Goal: Transaction & Acquisition: Book appointment/travel/reservation

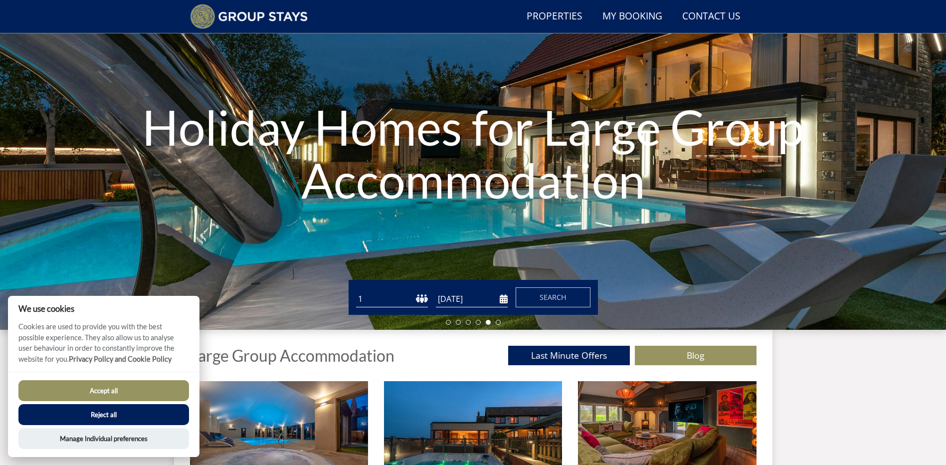
scroll to position [76, 0]
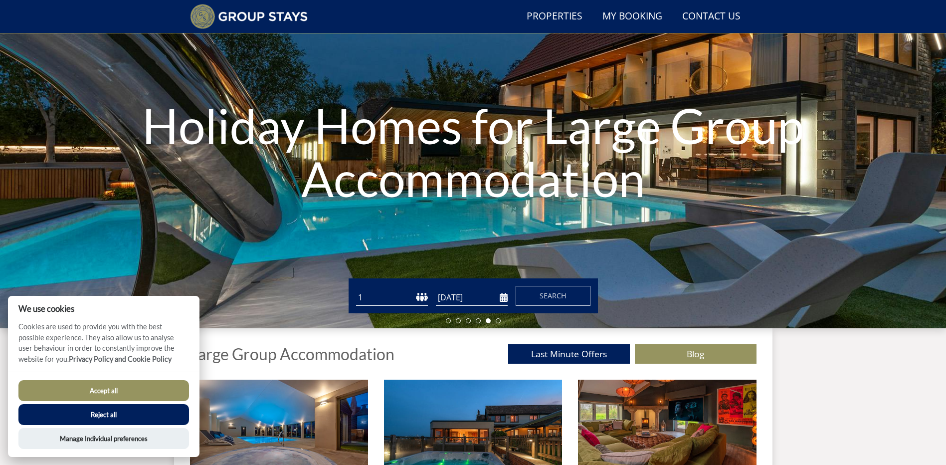
click at [420, 299] on select "1 2 3 4 5 6 7 8 9 10 11 12 13 14 15 16 17 18 19 20 21 22 23 24 25 26 27 28 29 3…" at bounding box center [392, 297] width 72 height 16
select select "12"
click at [356, 289] on select "1 2 3 4 5 6 7 8 9 10 11 12 13 14 15 16 17 18 19 20 21 22 23 24 25 26 27 28 29 3…" at bounding box center [392, 297] width 72 height 16
click at [502, 298] on input "[DATE]" at bounding box center [472, 297] width 72 height 16
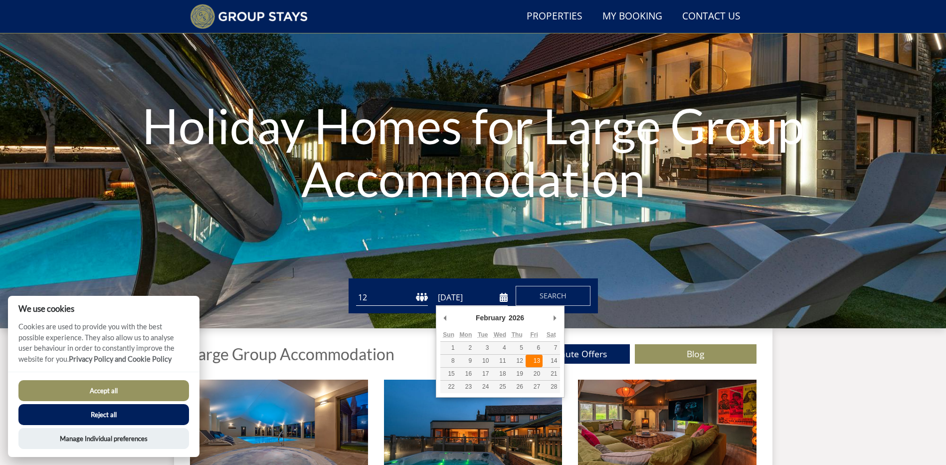
type input "[DATE]"
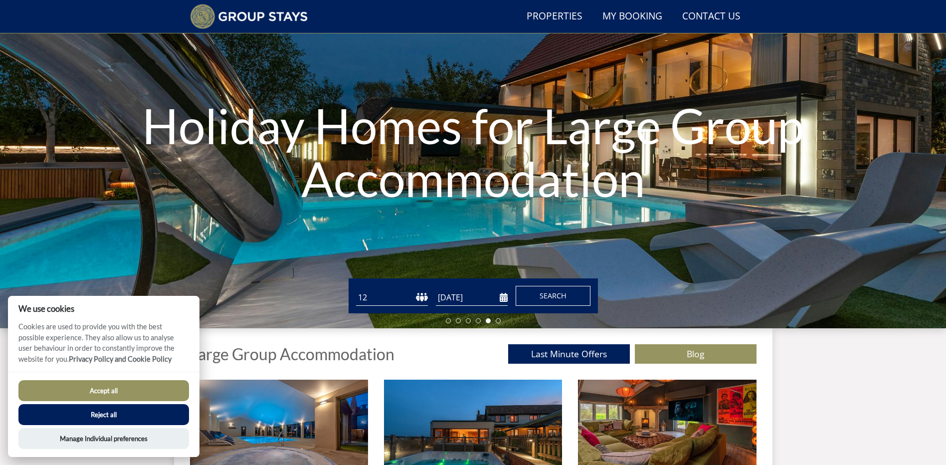
click at [557, 295] on span "Search" at bounding box center [553, 295] width 27 height 9
click at [104, 397] on button "Accept all" at bounding box center [103, 390] width 171 height 21
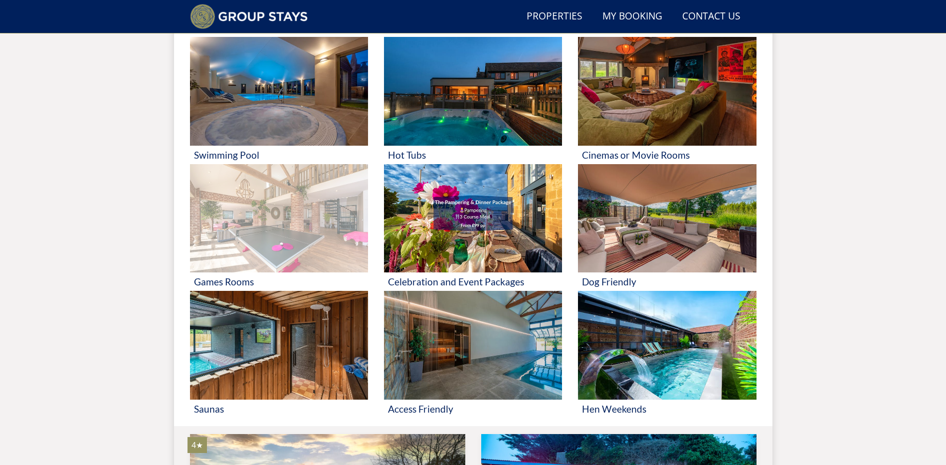
scroll to position [276, 0]
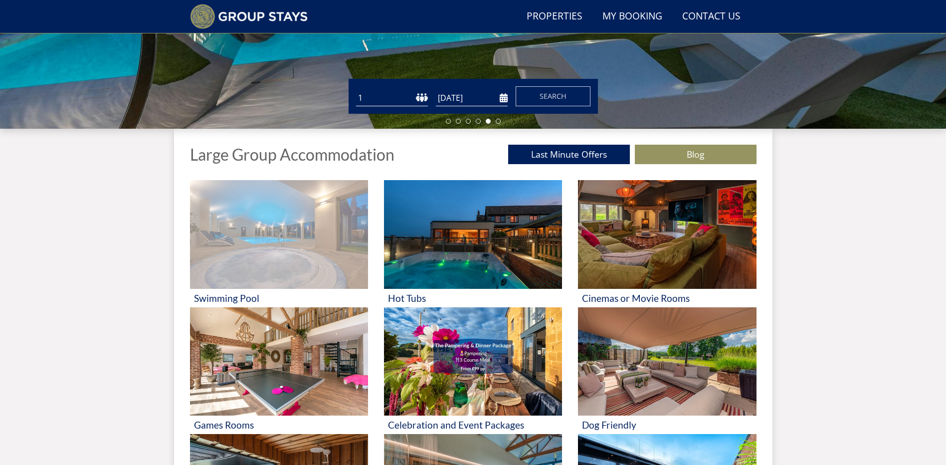
click at [252, 215] on img at bounding box center [279, 234] width 178 height 109
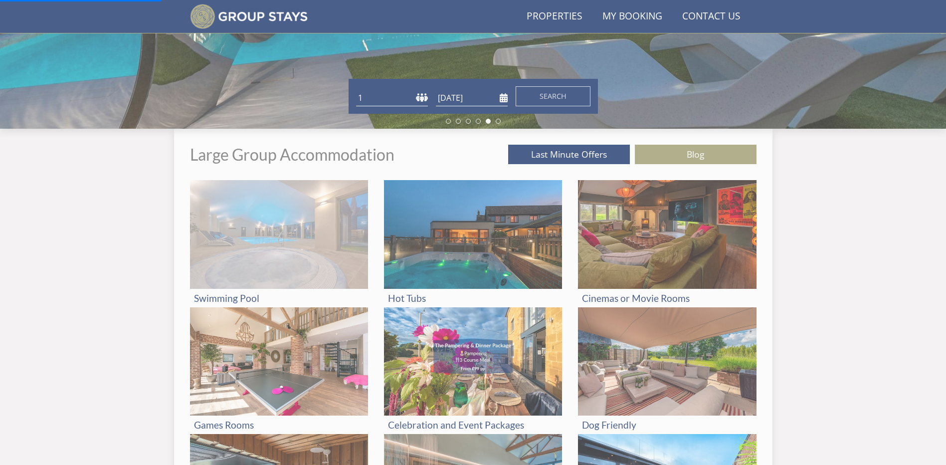
click at [268, 273] on img at bounding box center [279, 234] width 178 height 109
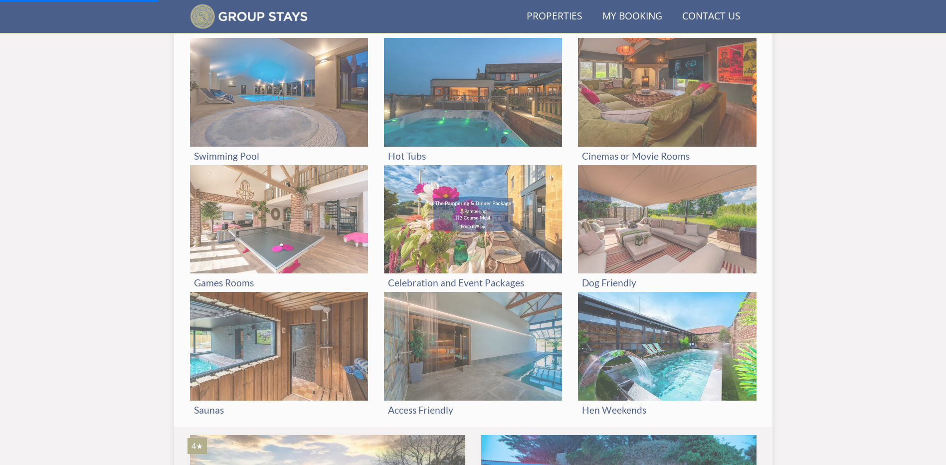
scroll to position [346, 0]
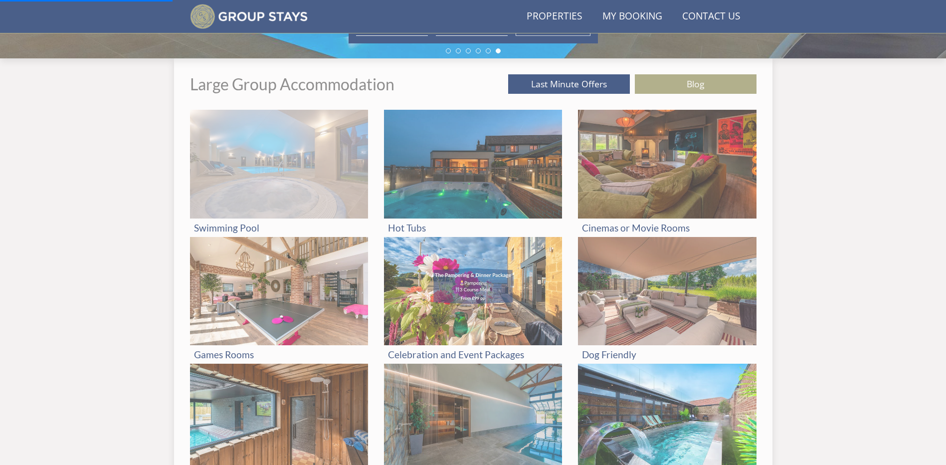
click at [337, 149] on img at bounding box center [279, 164] width 178 height 109
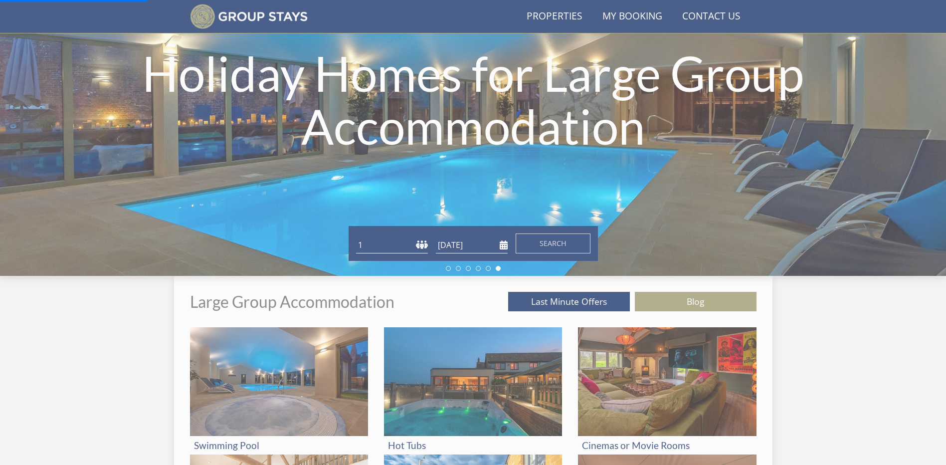
scroll to position [0, 0]
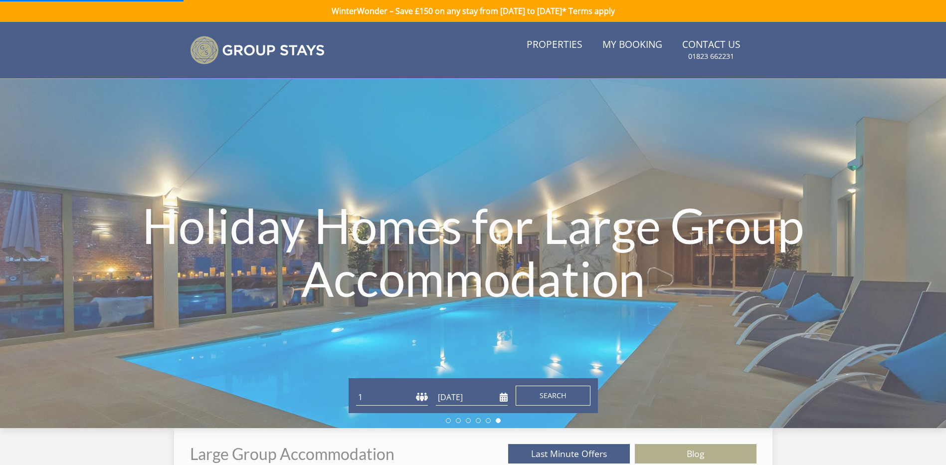
click at [563, 386] on button "Search" at bounding box center [553, 396] width 75 height 20
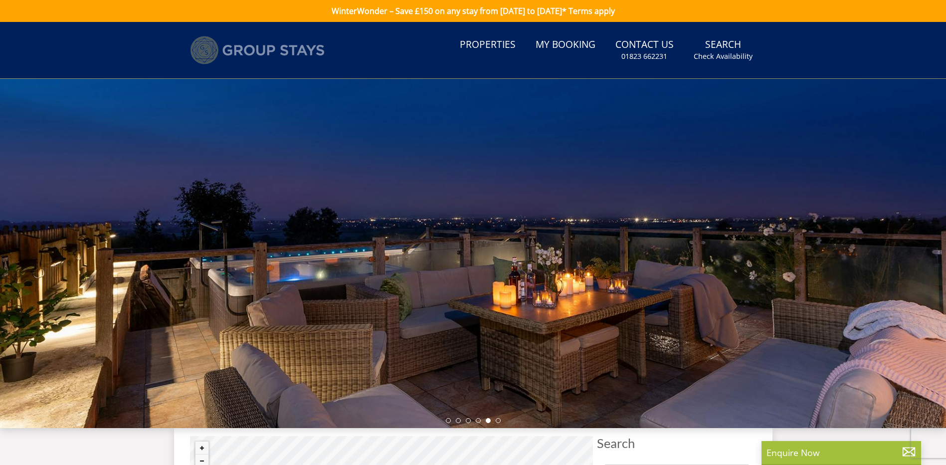
click at [307, 41] on img at bounding box center [257, 50] width 135 height 28
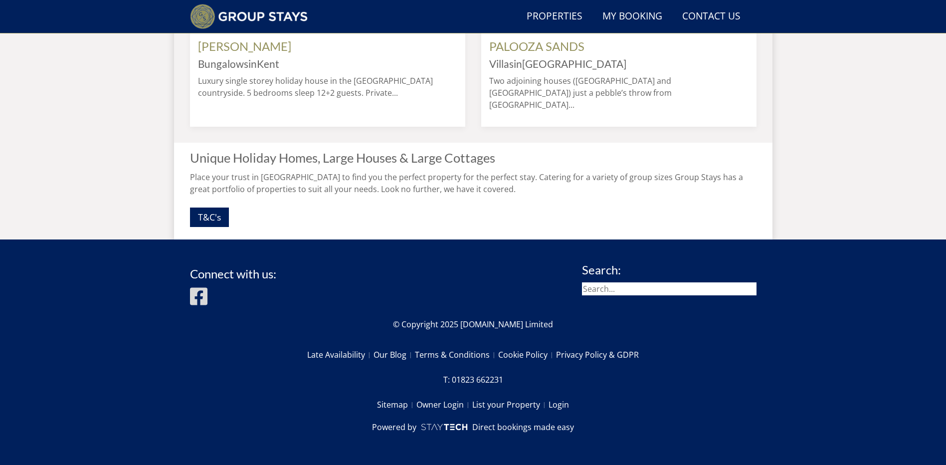
scroll to position [995, 0]
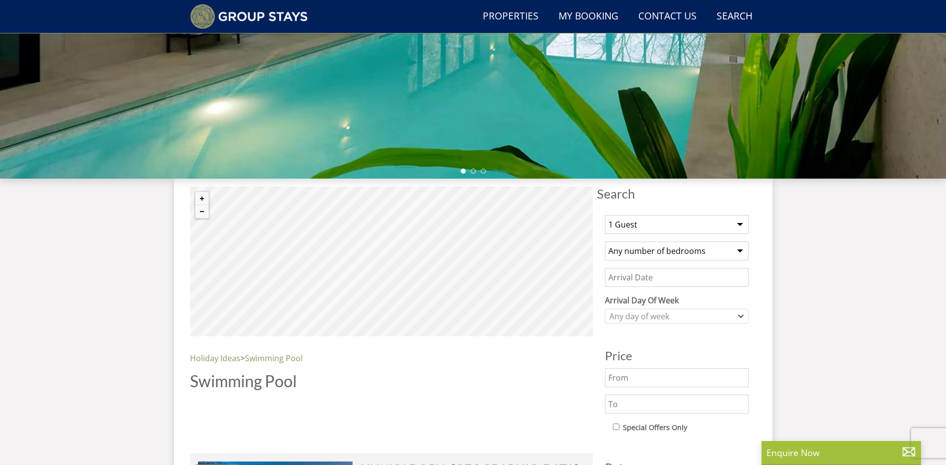
drag, startPoint x: 0, startPoint y: 0, endPoint x: 636, endPoint y: 222, distance: 673.6
click at [636, 222] on select "1 Guest 2 Guests 3 Guests 4 Guests 5 Guests 6 Guests 7 Guests 8 Guests 9 Guests…" at bounding box center [677, 224] width 144 height 19
select select "12"
click at [605, 215] on select "1 Guest 2 Guests 3 Guests 4 Guests 5 Guests 6 Guests 7 Guests 8 Guests 9 Guests…" at bounding box center [677, 224] width 144 height 19
click at [663, 250] on select "Any number of bedrooms 1 Bedroom 2 Bedrooms 3 Bedrooms 4 Bedrooms 5 Bedrooms 6 …" at bounding box center [677, 250] width 144 height 19
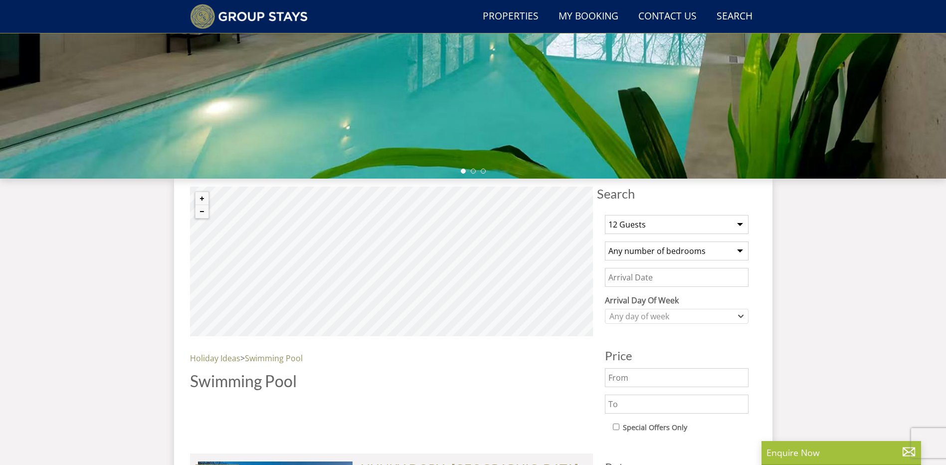
click at [663, 250] on select "Any number of bedrooms 1 Bedroom 2 Bedrooms 3 Bedrooms 4 Bedrooms 5 Bedrooms 6 …" at bounding box center [677, 250] width 144 height 19
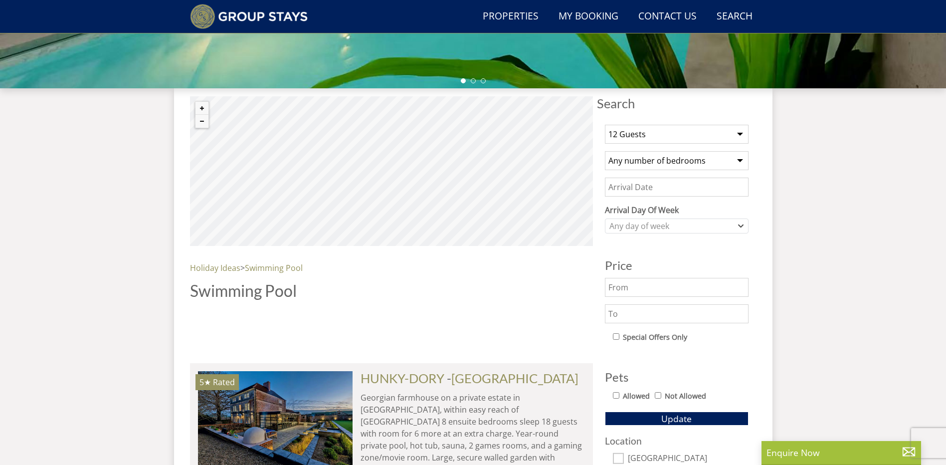
scroll to position [326, 0]
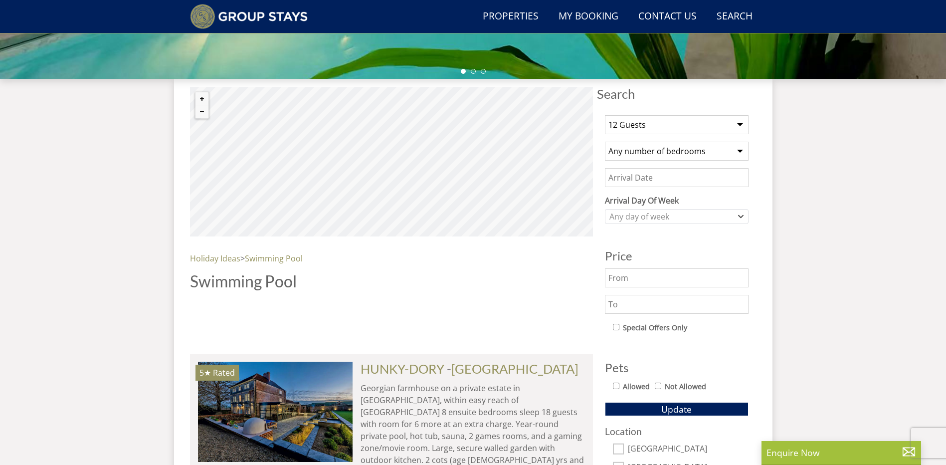
click at [639, 182] on input "Date" at bounding box center [677, 177] width 144 height 19
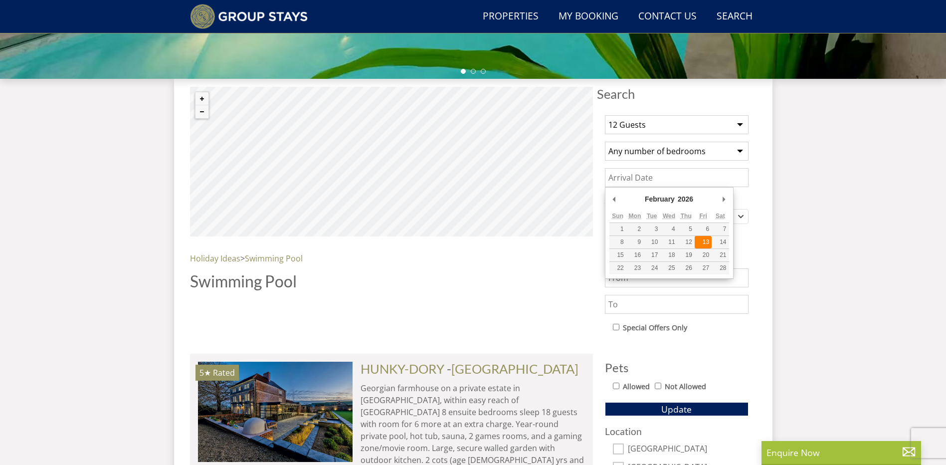
type input "[DATE]"
click at [698, 176] on input "[DATE]" at bounding box center [677, 177] width 144 height 19
click at [756, 244] on div "1 Guest 2 Guests 3 Guests 4 Guests 5 Guests 6 Guests 7 Guests 8 Guests 9 Guests…" at bounding box center [677, 337] width 160 height 460
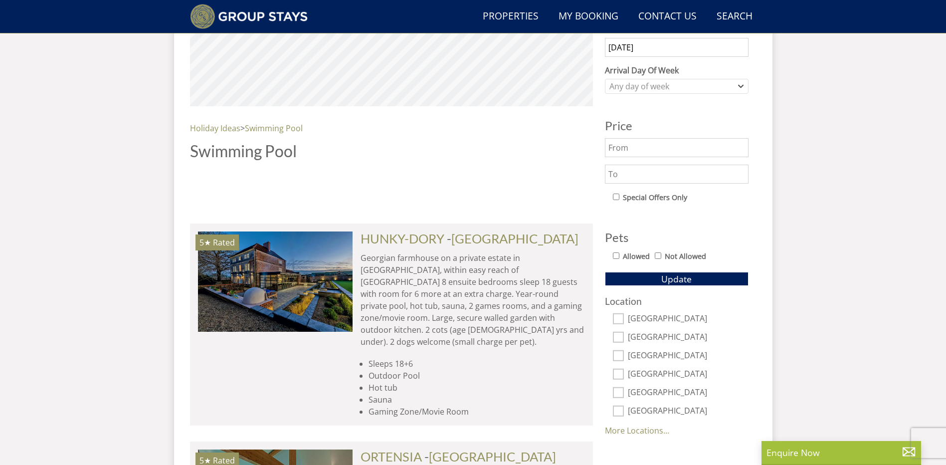
scroll to position [475, 0]
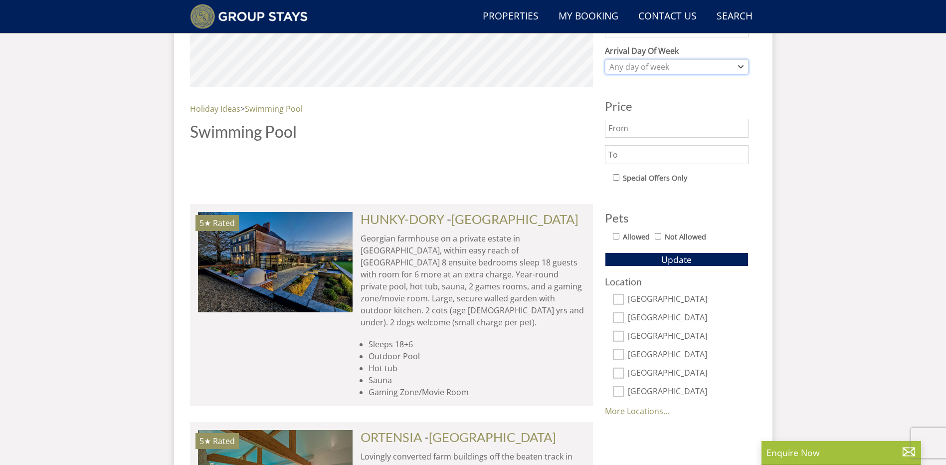
click at [638, 67] on div "Any day of week" at bounding box center [671, 66] width 129 height 11
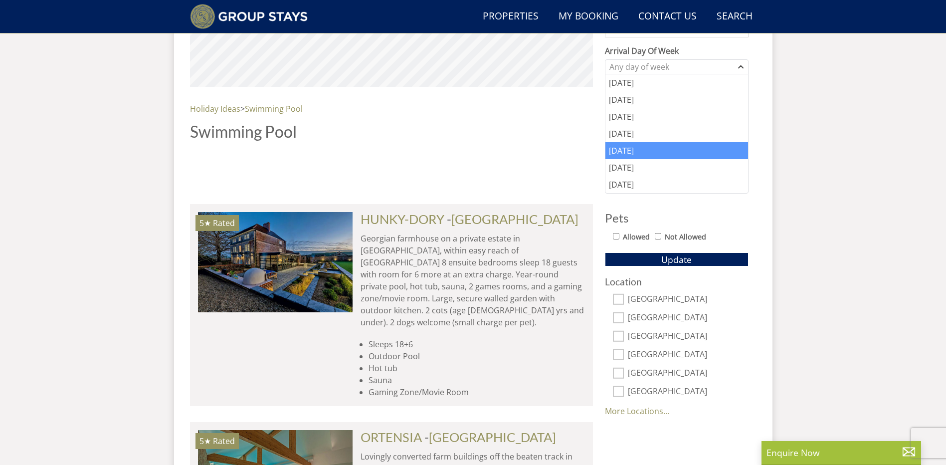
click at [628, 155] on div "[DATE]" at bounding box center [677, 150] width 143 height 17
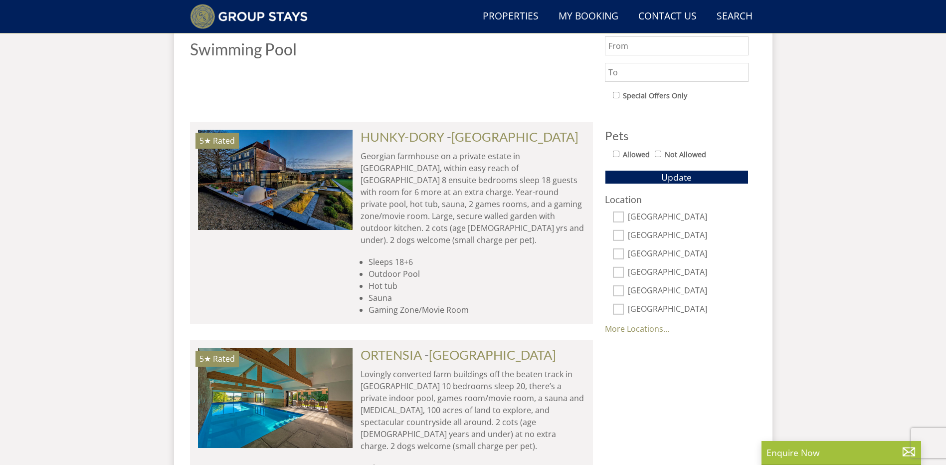
scroll to position [575, 0]
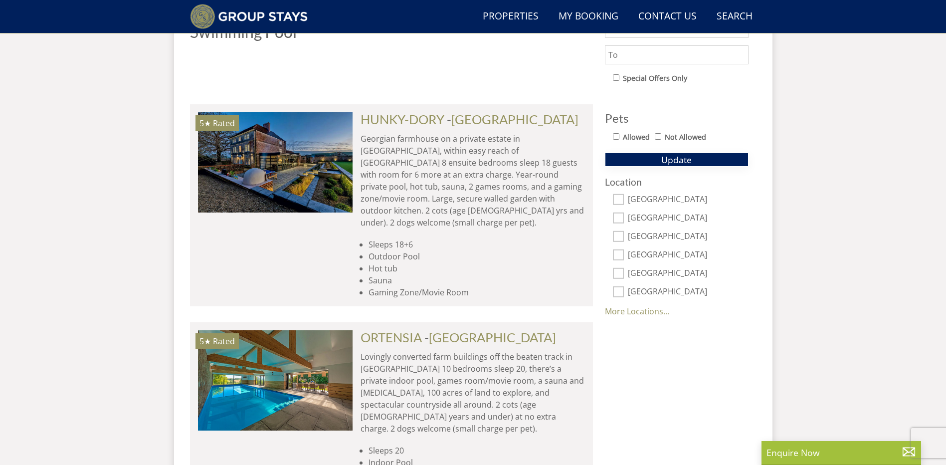
click at [680, 157] on span "Update" at bounding box center [676, 160] width 30 height 12
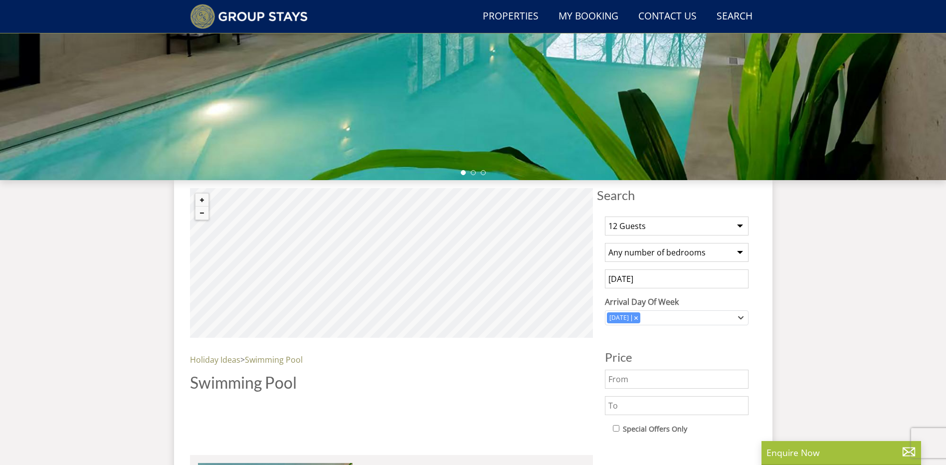
scroll to position [410, 0]
